Goal: Task Accomplishment & Management: Use online tool/utility

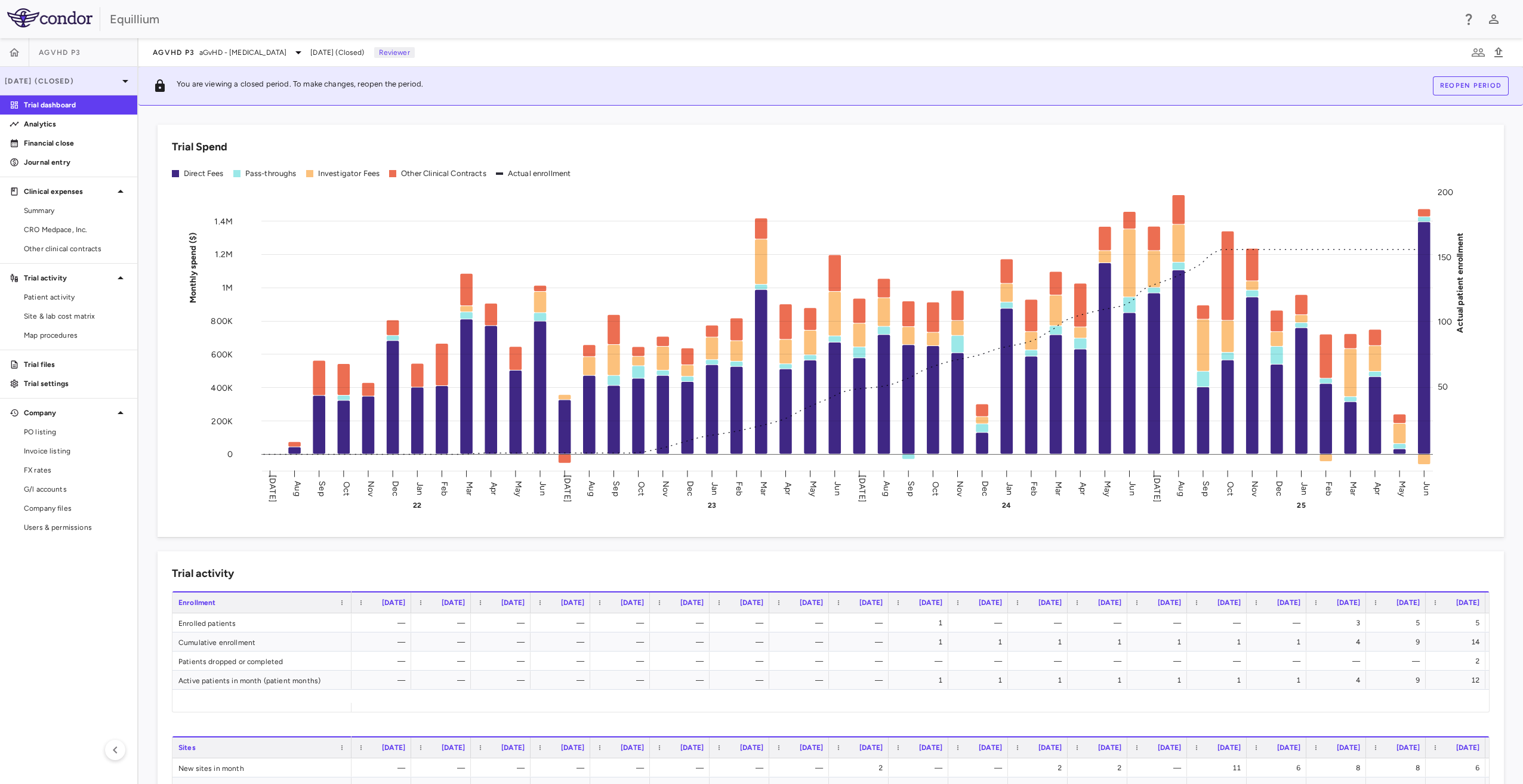
click at [125, 80] on icon at bounding box center [125, 81] width 15 height 15
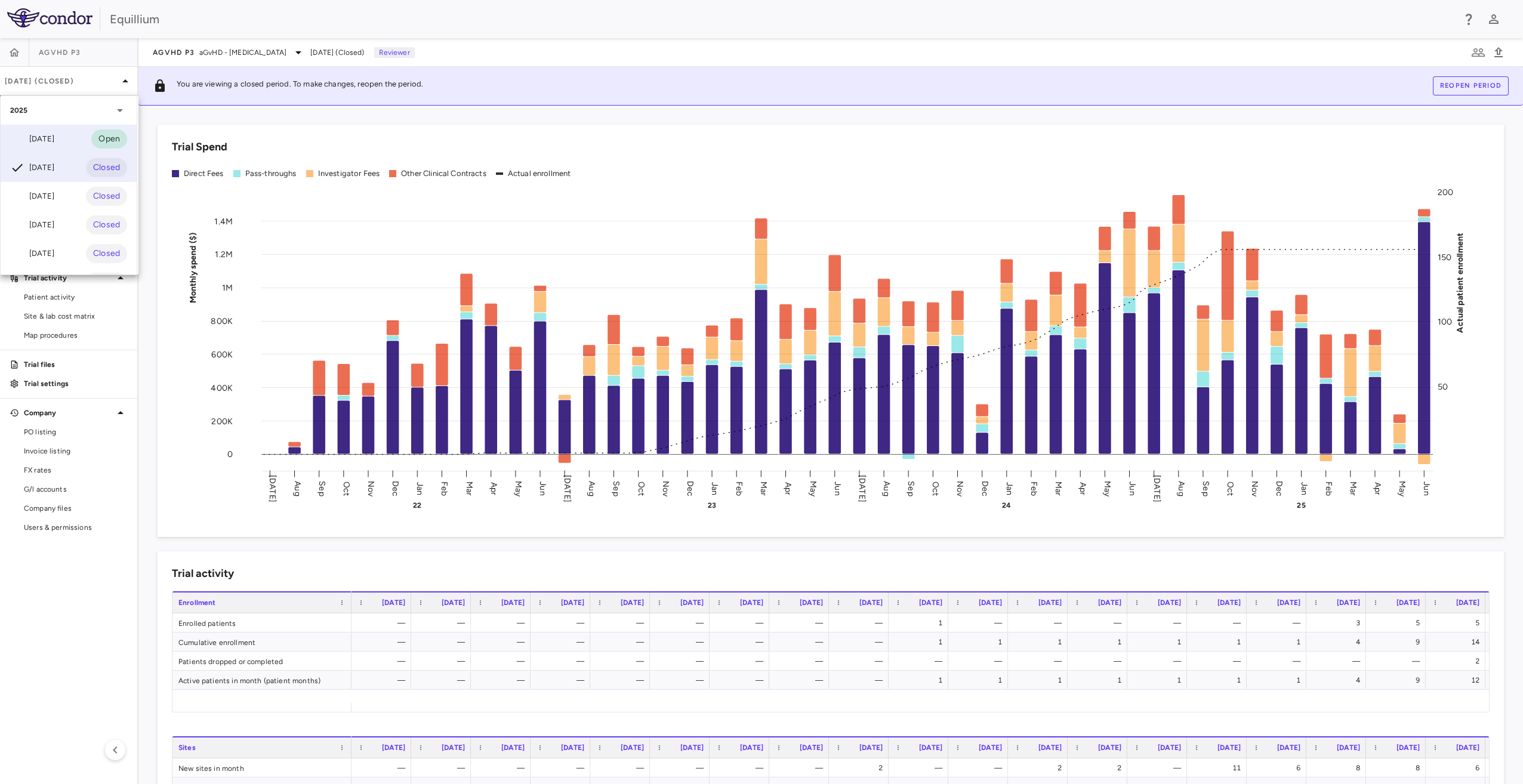
click at [48, 134] on div "Jul 2025" at bounding box center [32, 139] width 44 height 15
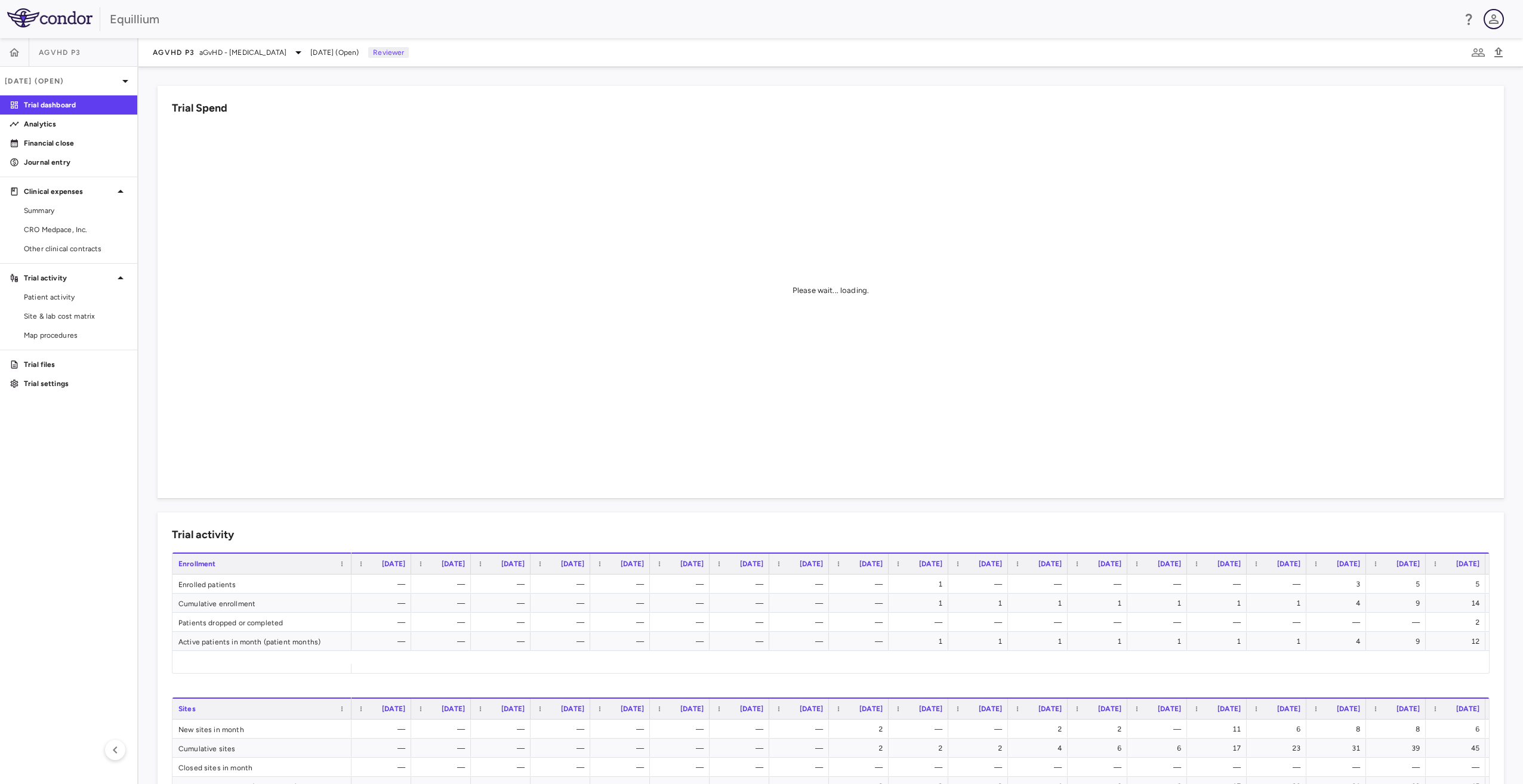
click at [1492, 19] on icon "button" at bounding box center [1494, 19] width 15 height 15
click at [1405, 15] on div at bounding box center [762, 392] width 1523 height 784
click at [64, 141] on p "Financial close" at bounding box center [75, 144] width 103 height 11
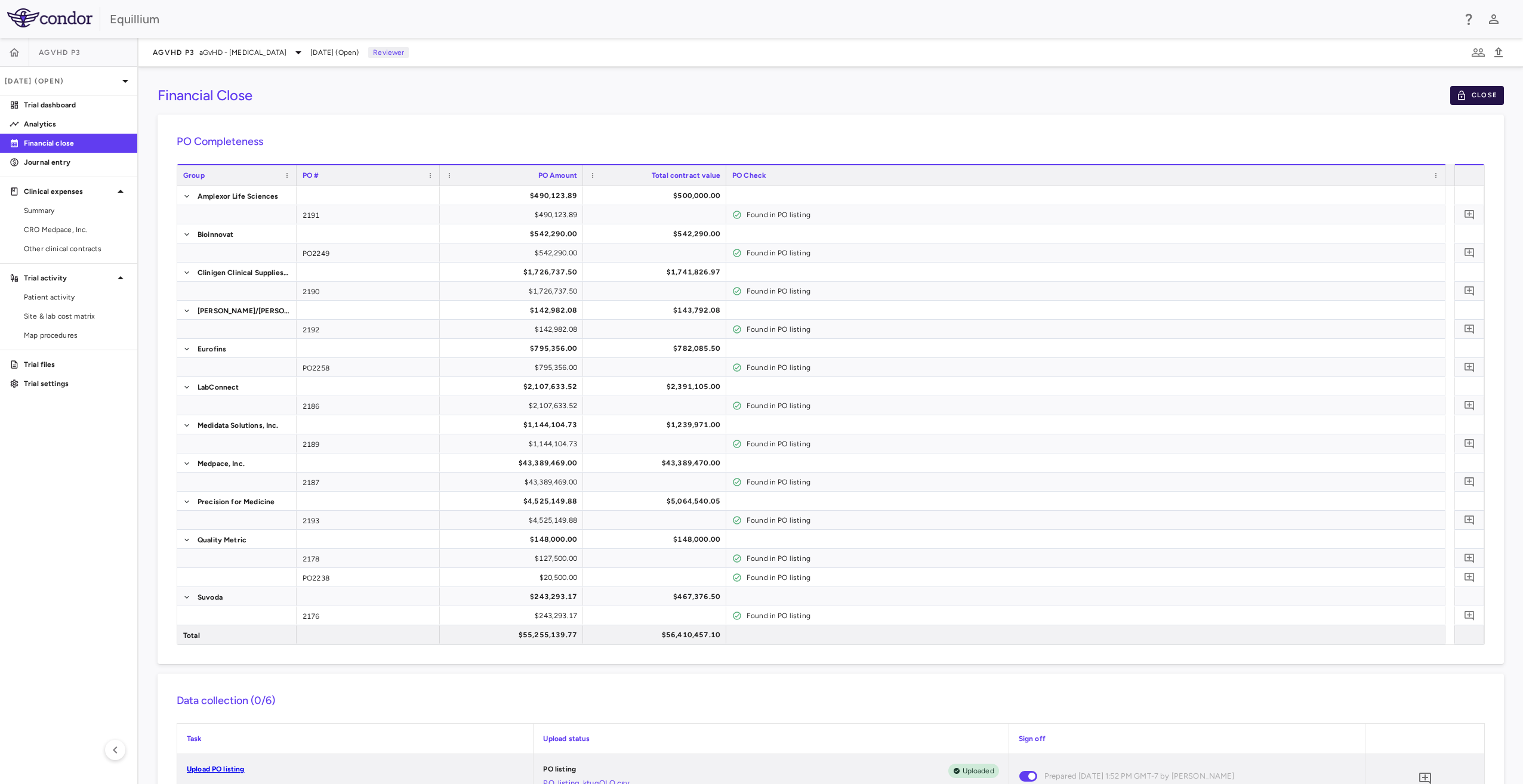
click at [1467, 91] on button "Close" at bounding box center [1477, 95] width 54 height 19
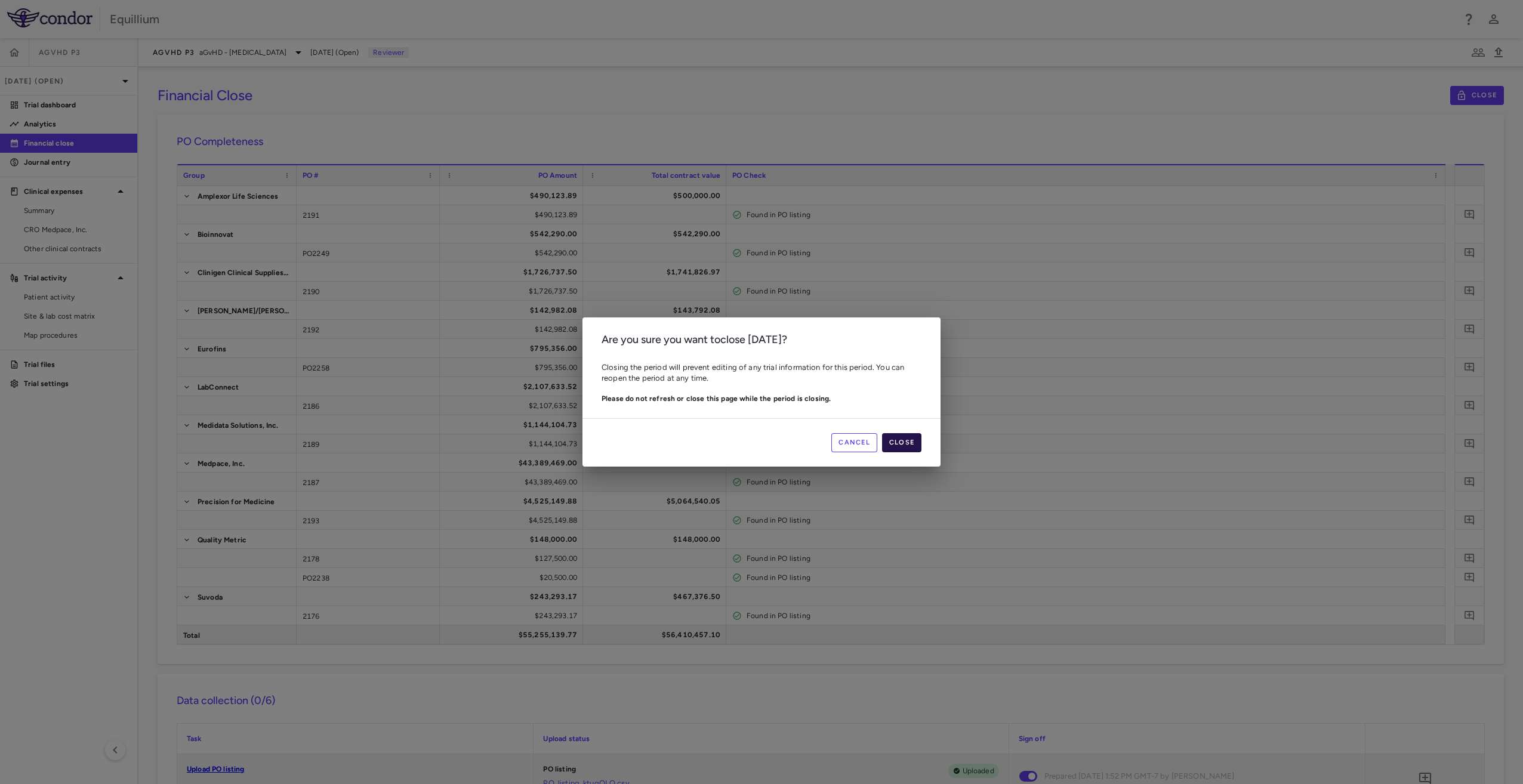
click at [902, 435] on button "Close" at bounding box center [902, 442] width 39 height 19
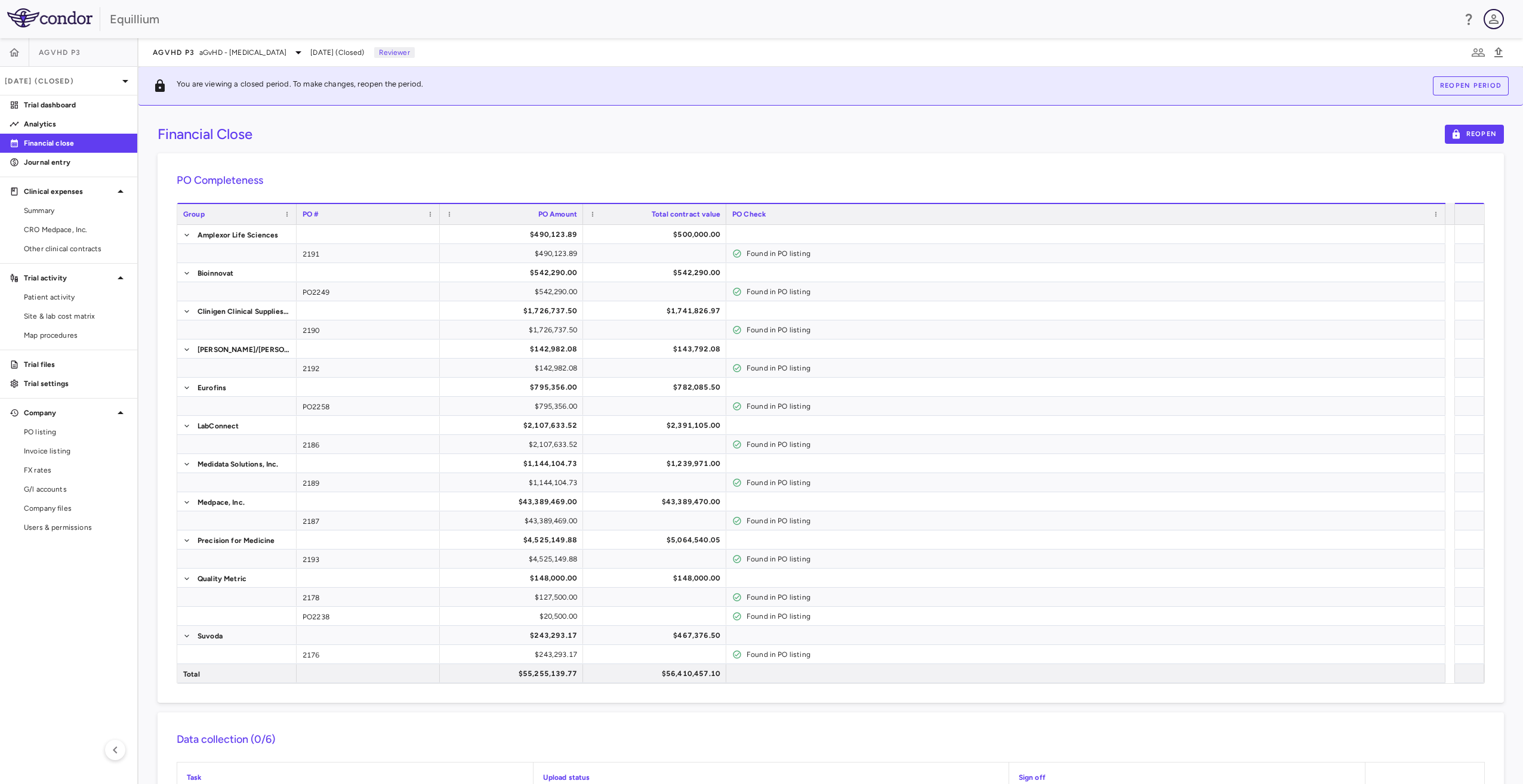
click at [1496, 18] on icon "button" at bounding box center [1494, 19] width 9 height 9
click at [1353, 101] on li "Sign out" at bounding box center [1408, 108] width 162 height 15
